Goal: Task Accomplishment & Management: Use online tool/utility

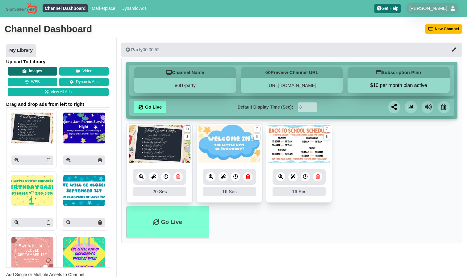
click at [43, 69] on button "Images" at bounding box center [32, 71] width 49 height 9
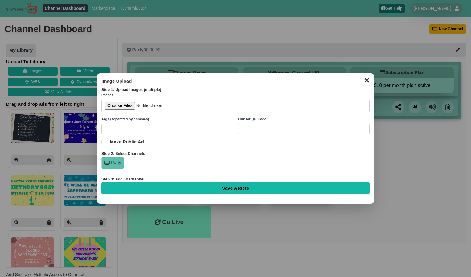
click at [129, 107] on input "file" at bounding box center [235, 106] width 268 height 13
type input "C:\fakepath\Red Orange Simple Illustrative Fall leaves Autumn Festival Flyer.jpg"
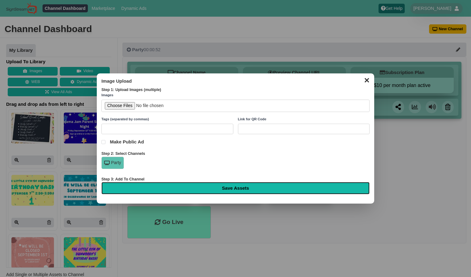
click at [214, 190] on input "Save Assets" at bounding box center [235, 188] width 268 height 12
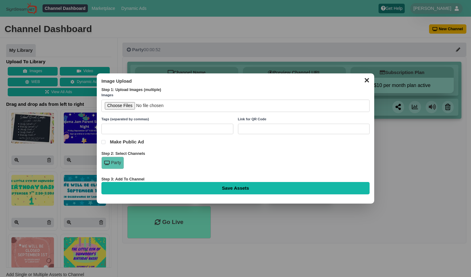
type input "Saving..."
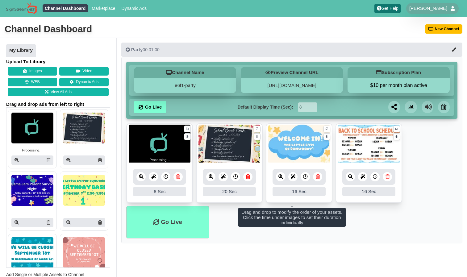
click at [163, 192] on div "8 Sec" at bounding box center [159, 191] width 53 height 9
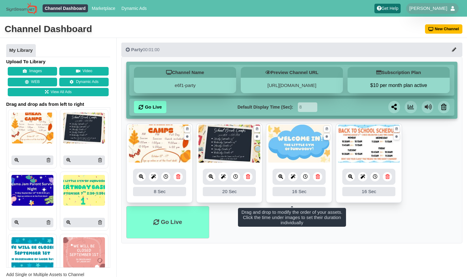
click at [167, 175] on icon at bounding box center [166, 176] width 5 height 5
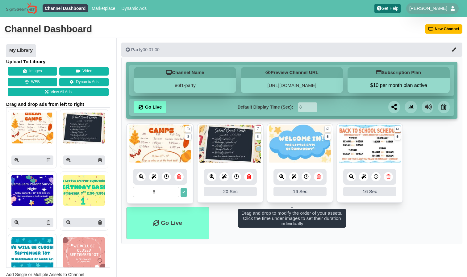
click at [167, 194] on input "8" at bounding box center [156, 192] width 46 height 10
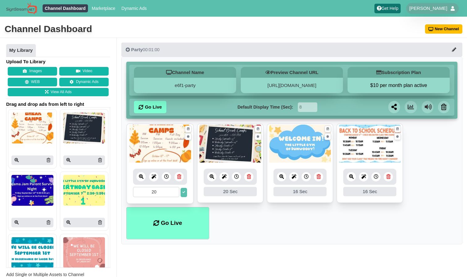
type input "20"
click at [217, 220] on ul "Go Live" at bounding box center [291, 223] width 331 height 32
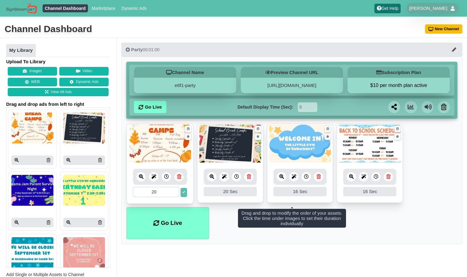
click at [183, 193] on icon at bounding box center [183, 192] width 3 height 3
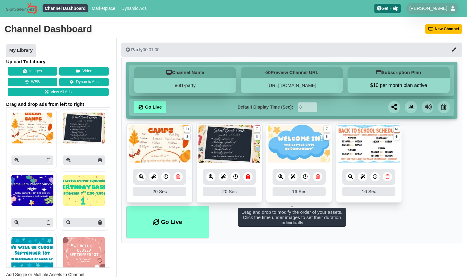
click at [142, 180] on link at bounding box center [140, 176] width 9 height 9
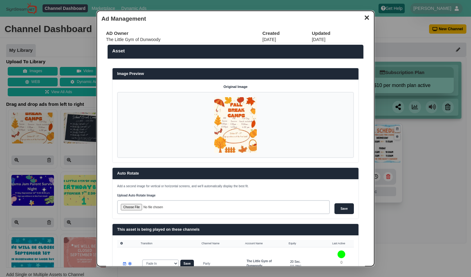
click at [363, 19] on button "✕" at bounding box center [367, 16] width 12 height 9
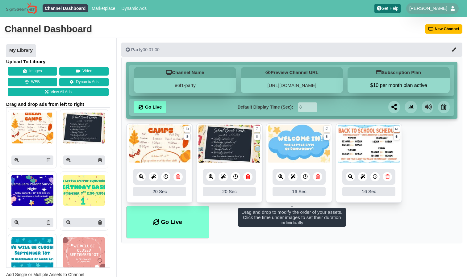
click at [214, 180] on link at bounding box center [210, 176] width 9 height 9
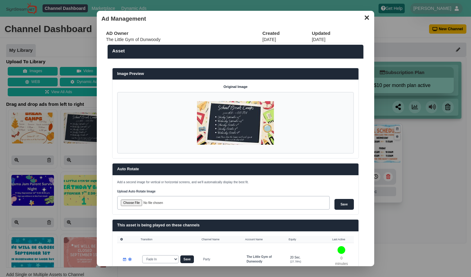
click at [361, 21] on button "✕" at bounding box center [367, 16] width 12 height 9
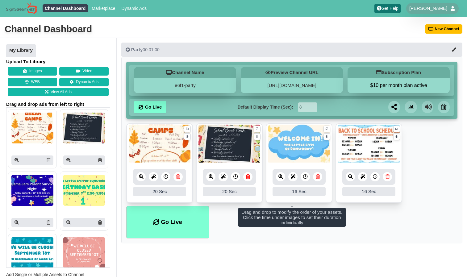
click at [156, 179] on div at bounding box center [153, 176] width 9 height 9
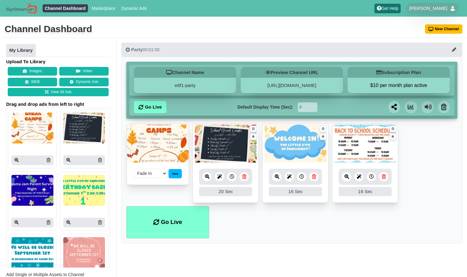
click at [226, 248] on div "Party 00:01:00 Channel Name e6f1-party Preview Channel URL https://e6f1-party.s…" at bounding box center [292, 176] width 350 height 277
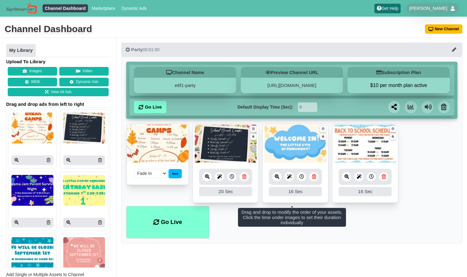
click at [161, 175] on select "Fade In Scale In Swirl In Slide In Slide Elliptic Roll In Swing In" at bounding box center [150, 173] width 33 height 9
click at [162, 173] on select "Fade In Scale In Swirl In Slide In Slide Elliptic Roll In Swing In" at bounding box center [150, 173] width 33 height 9
click at [170, 175] on div "Save" at bounding box center [174, 173] width 13 height 9
